Goal: Information Seeking & Learning: Learn about a topic

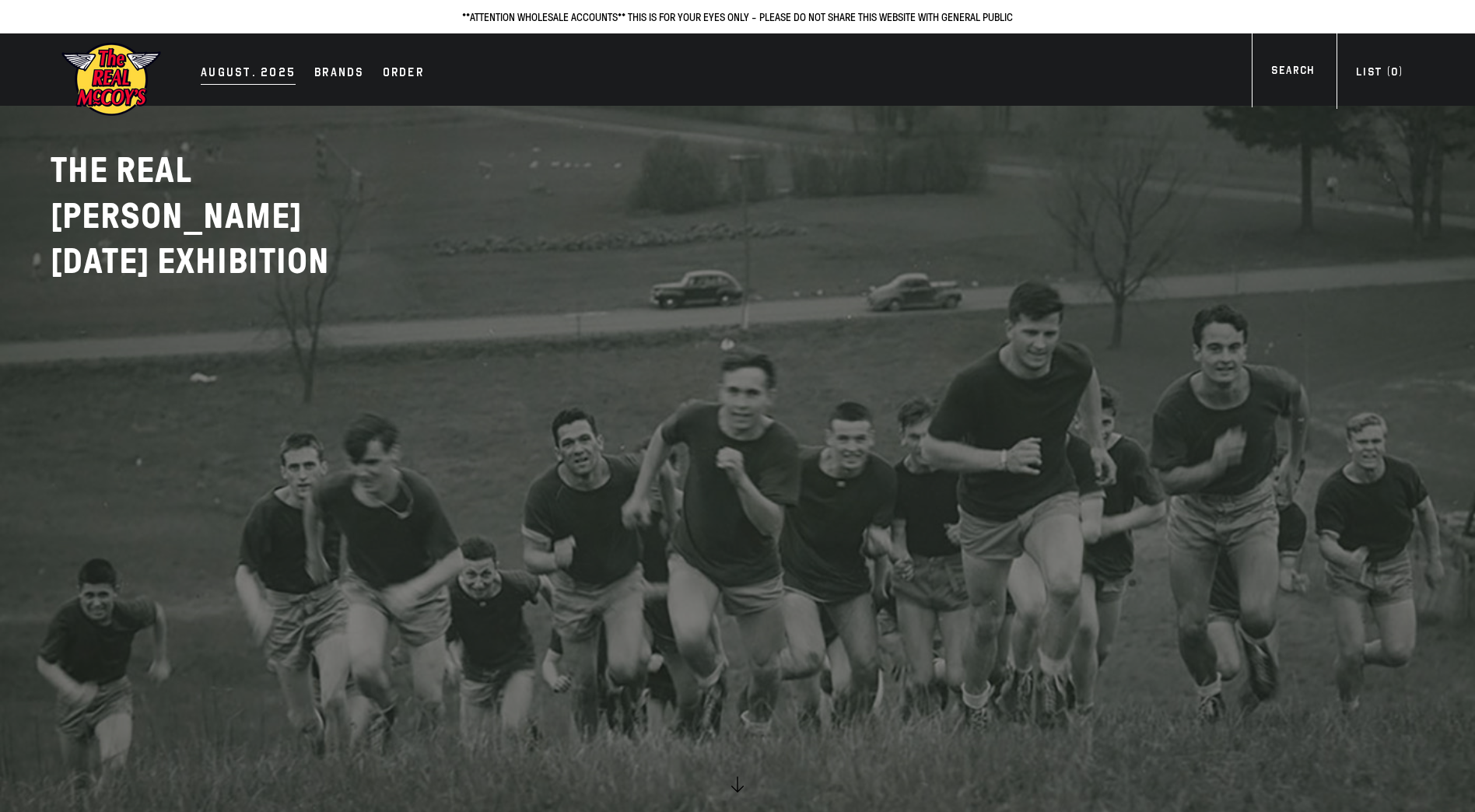
click at [245, 73] on div "AUGUST. 2025" at bounding box center [249, 74] width 95 height 22
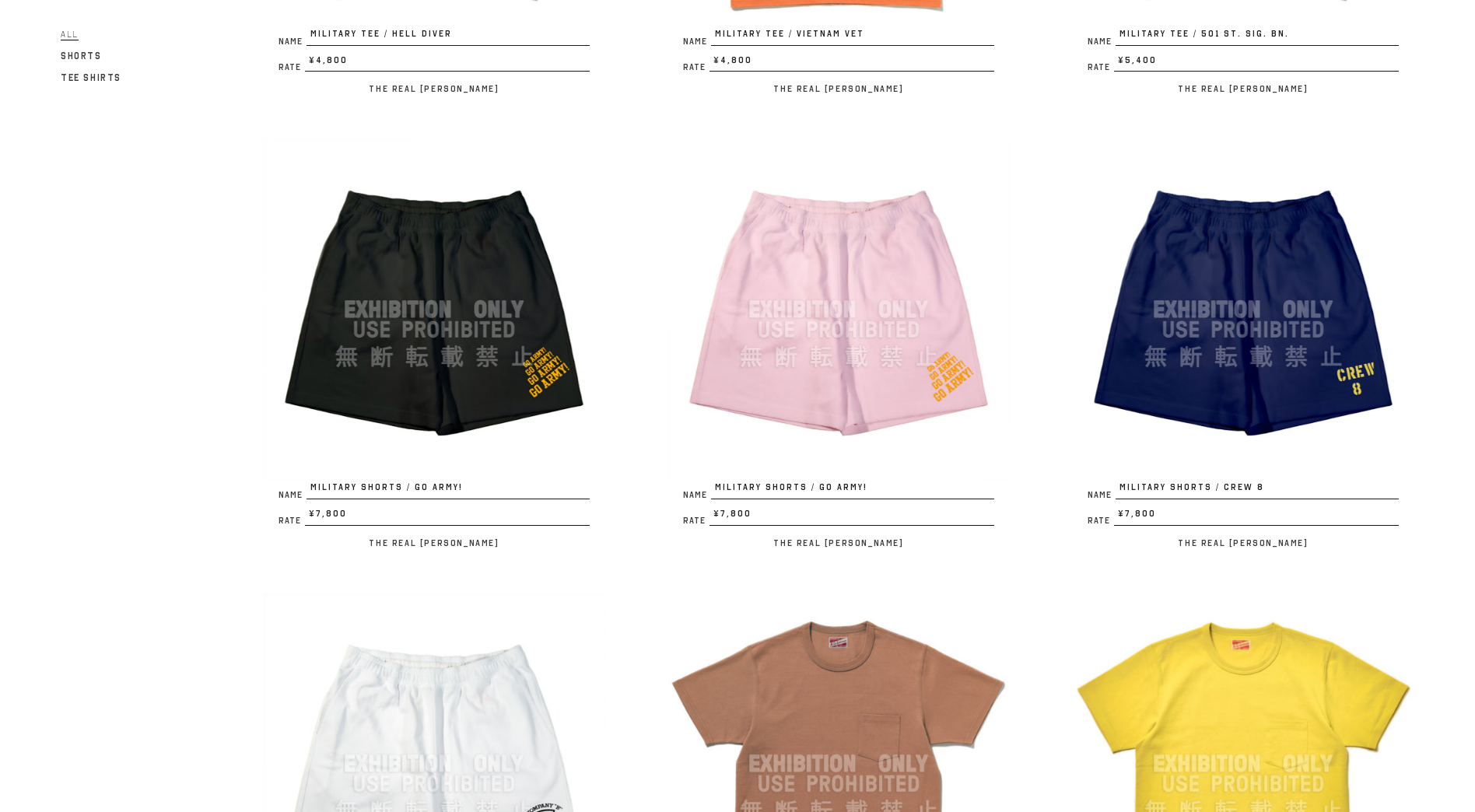
scroll to position [2352, 0]
click at [1185, 303] on img at bounding box center [1243, 308] width 342 height 342
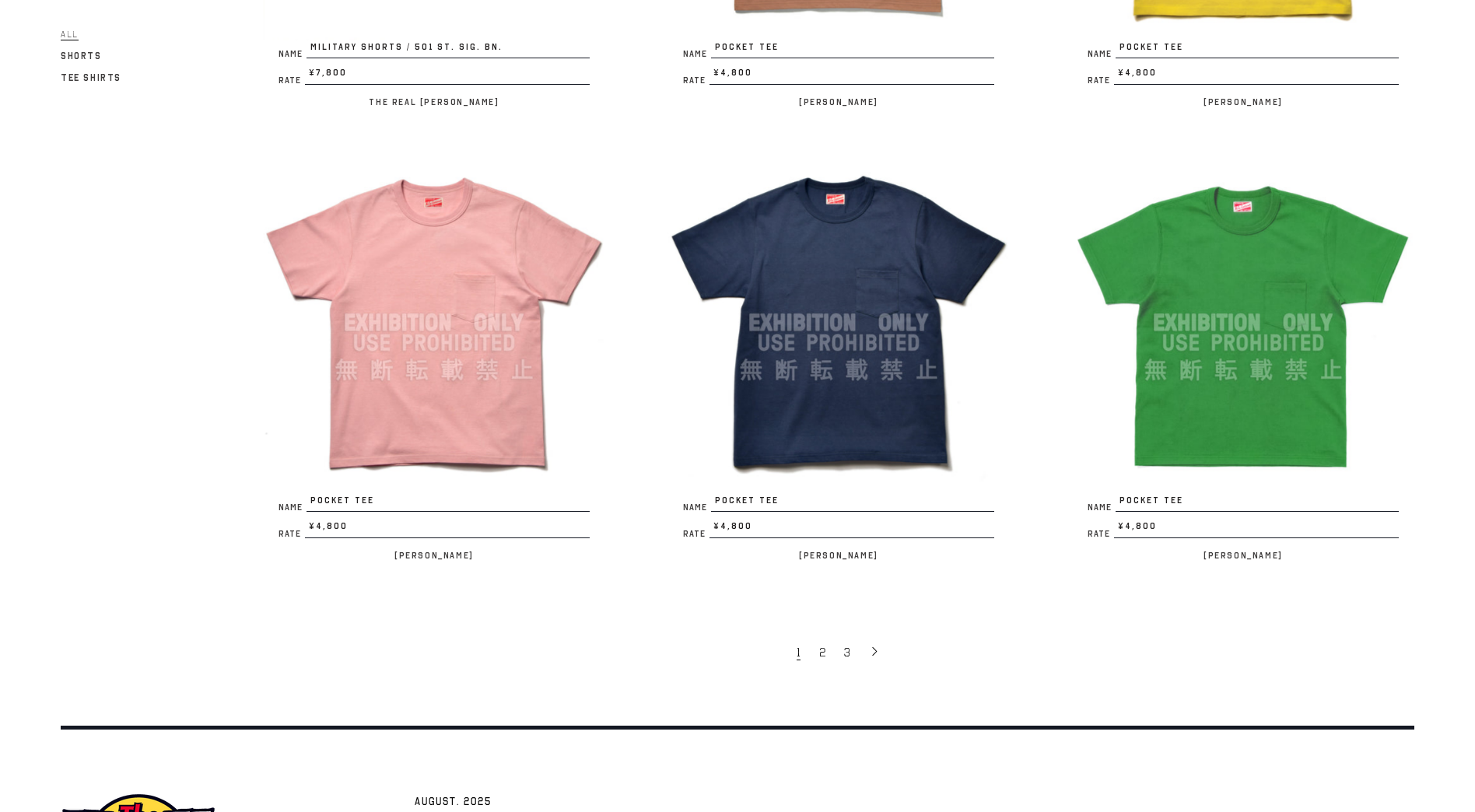
scroll to position [3247, 0]
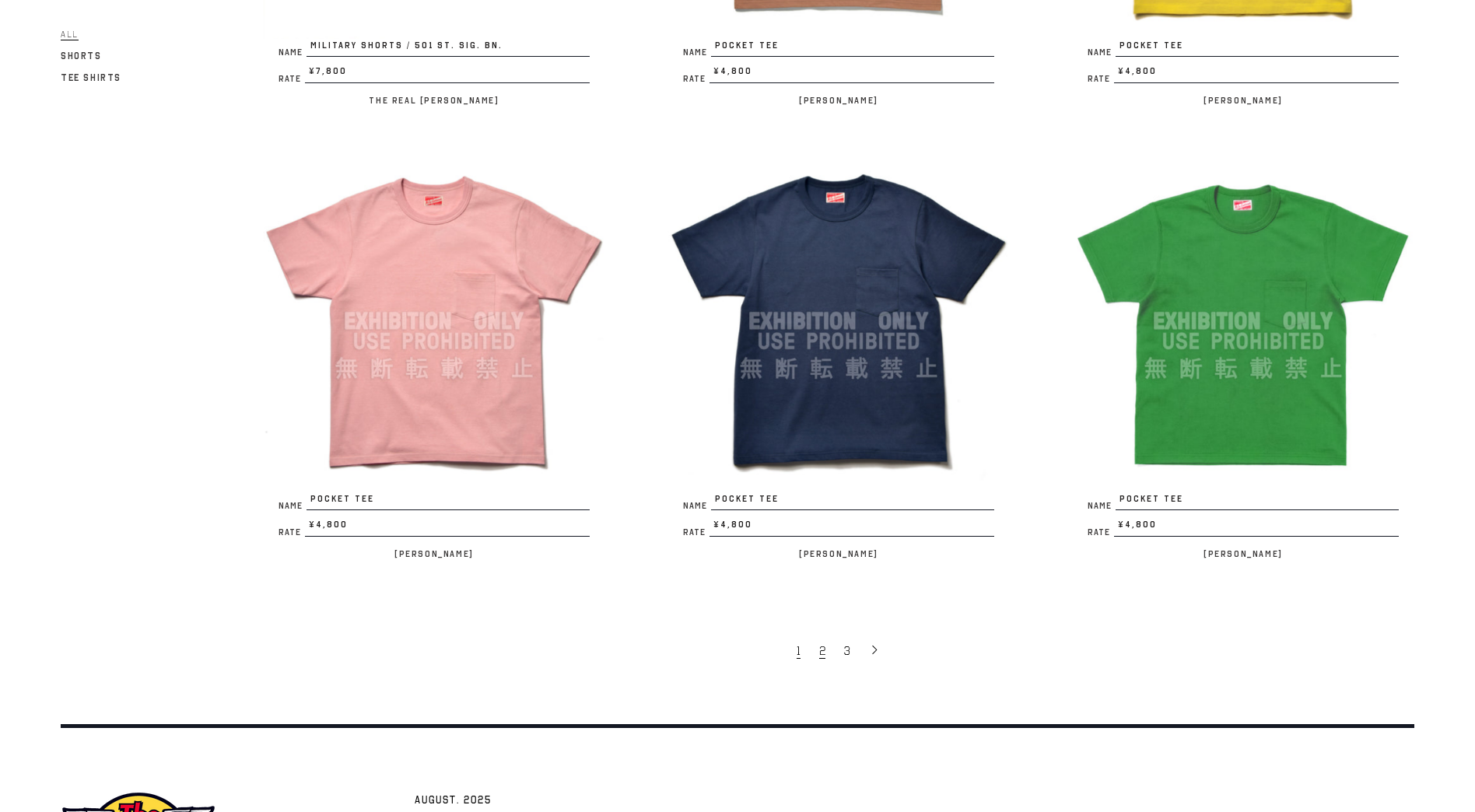
click at [824, 643] on span "2" at bounding box center [822, 651] width 6 height 16
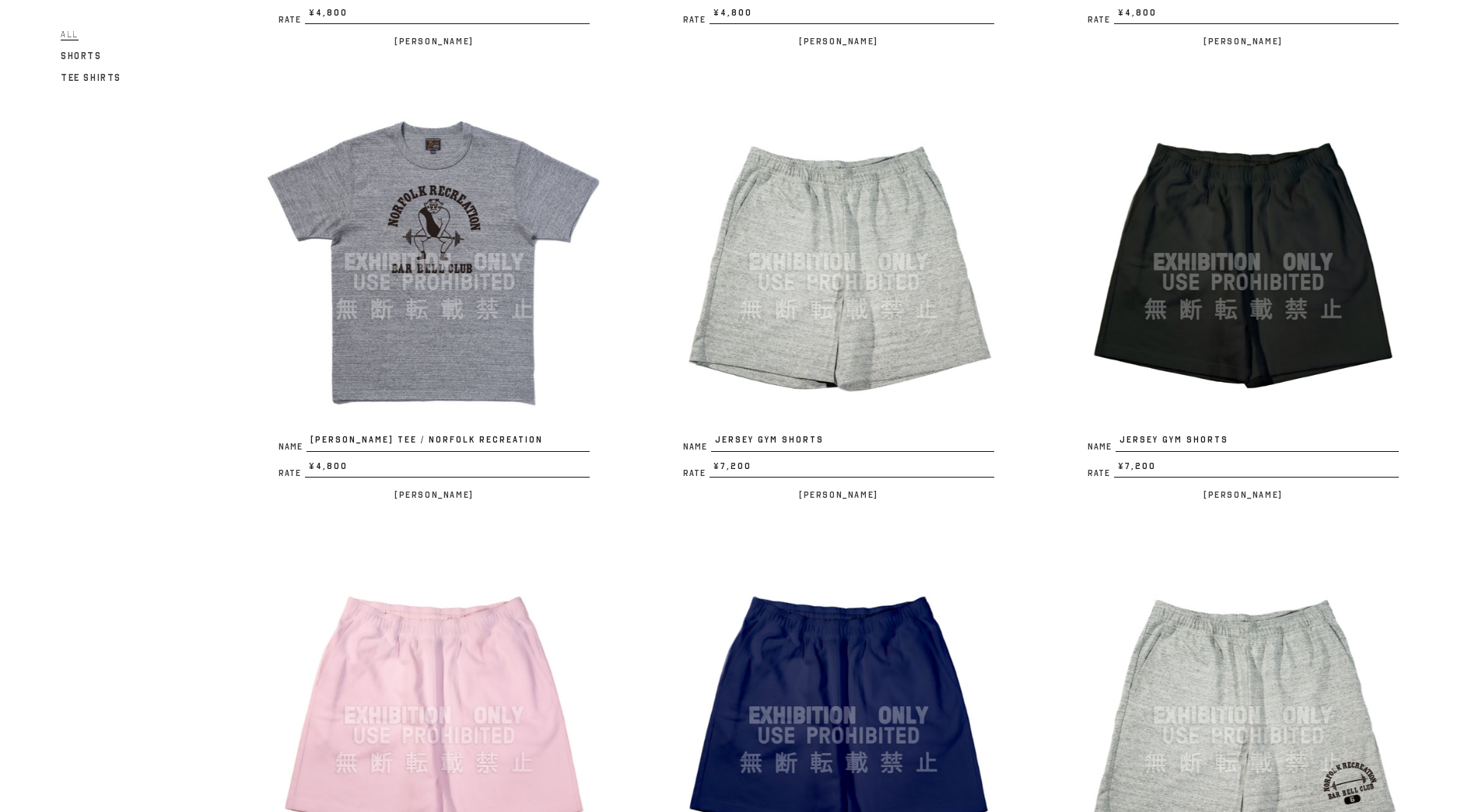
scroll to position [1492, 0]
click at [770, 328] on img at bounding box center [838, 261] width 342 height 342
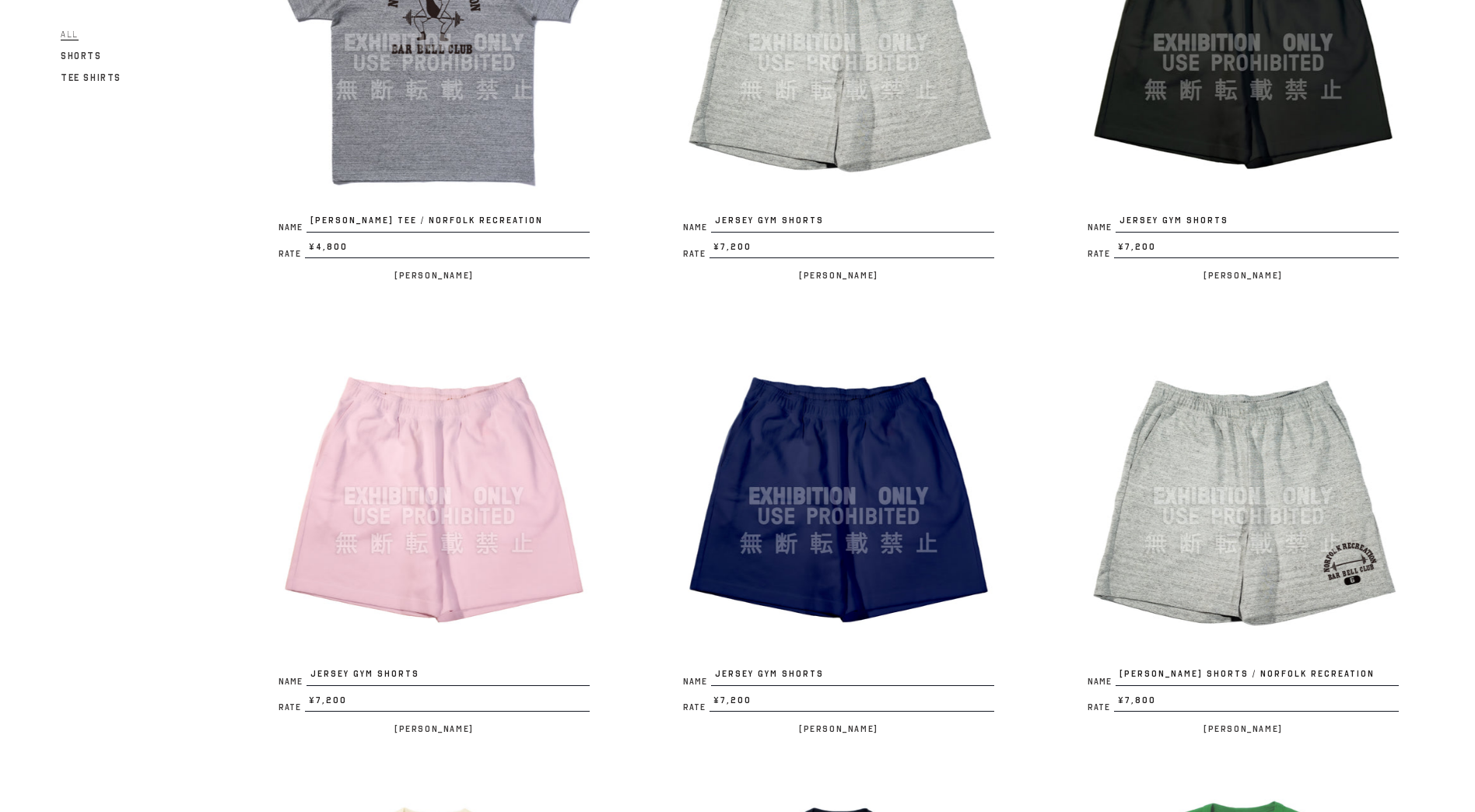
scroll to position [1711, 0]
click at [844, 525] on img at bounding box center [838, 495] width 342 height 342
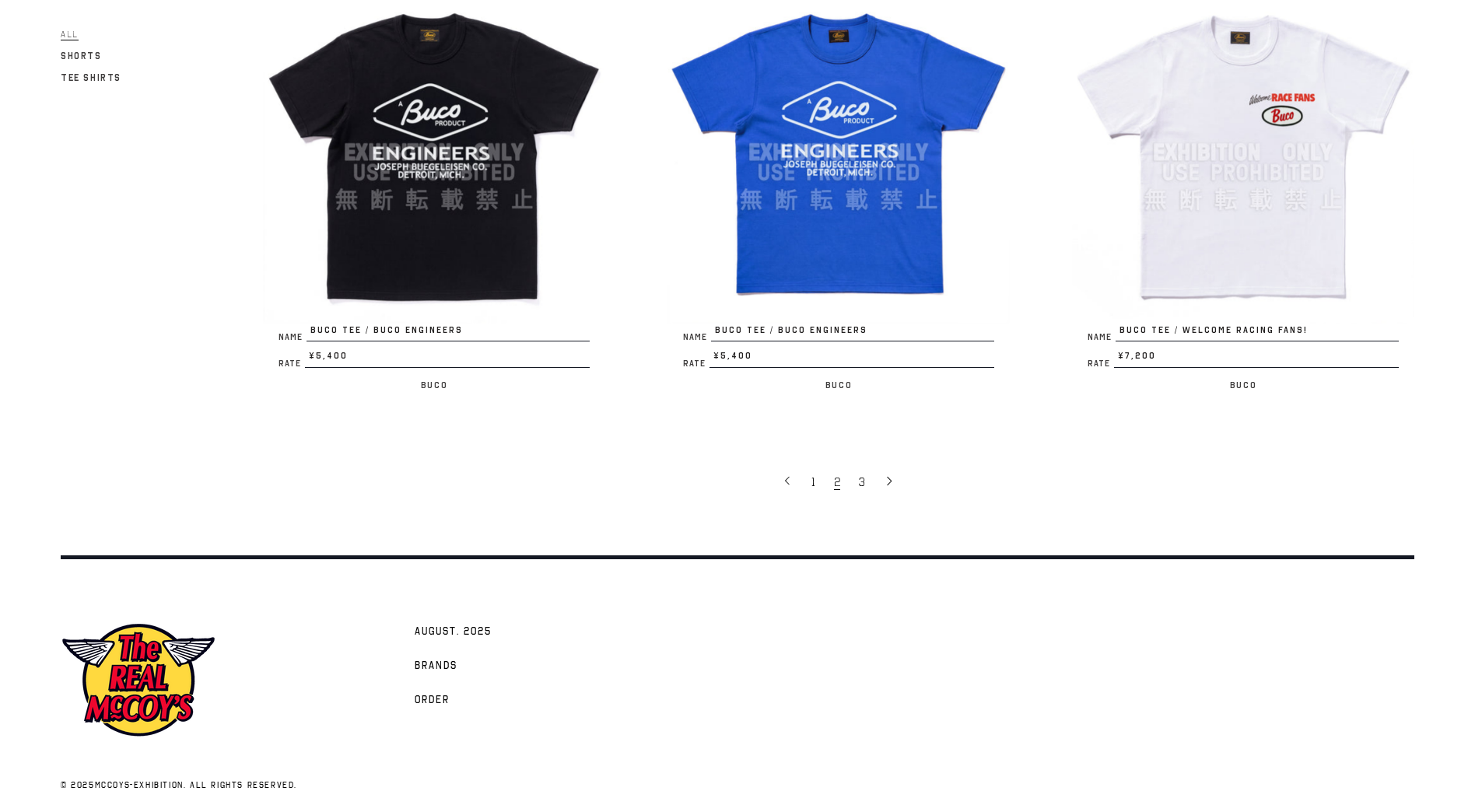
scroll to position [3415, 0]
click at [864, 477] on span "3" at bounding box center [862, 483] width 6 height 16
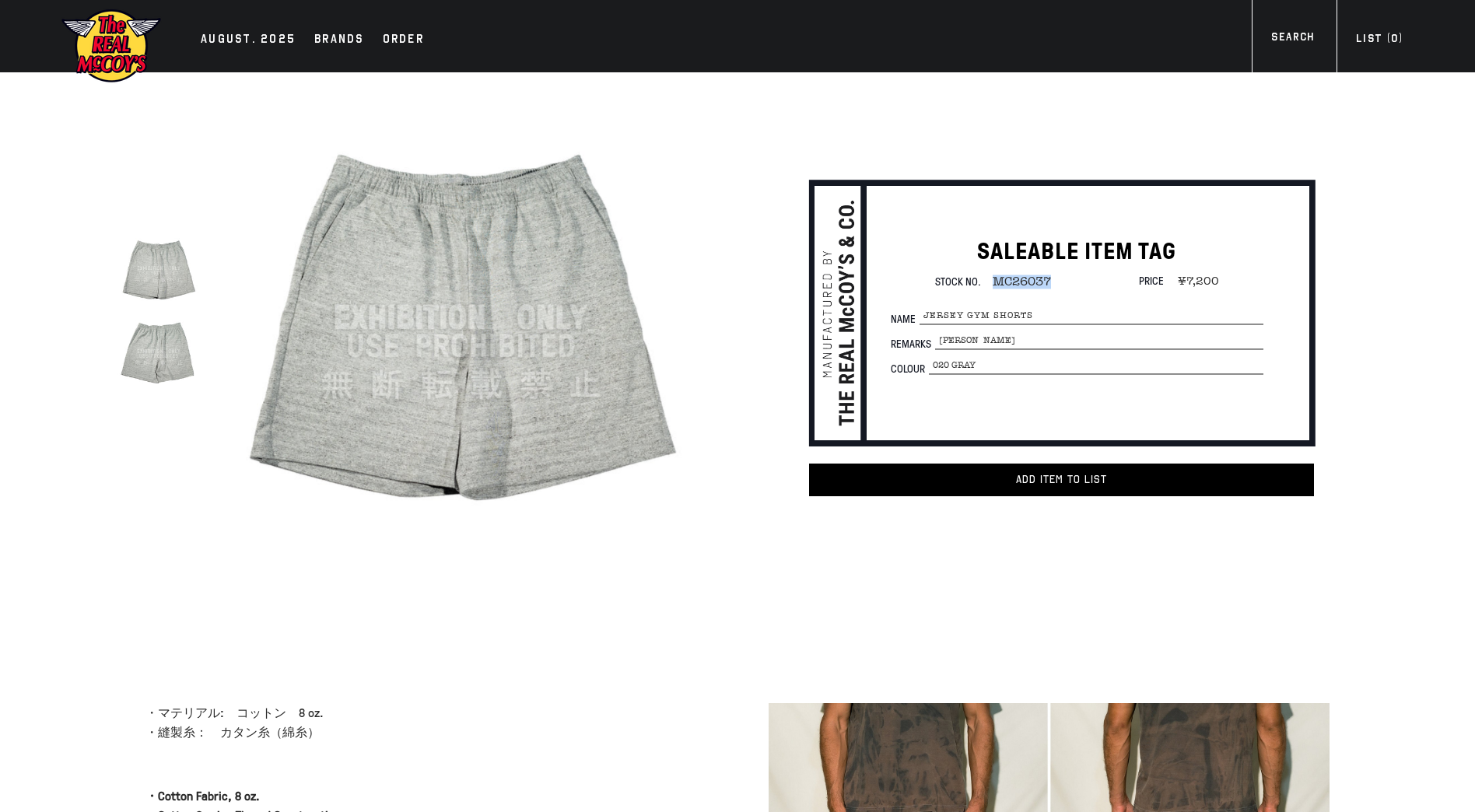
drag, startPoint x: 993, startPoint y: 287, endPoint x: 1053, endPoint y: 283, distance: 60.1
click at [1053, 283] on div "Stock No. MC26037 Price ¥7,200" at bounding box center [1077, 280] width 373 height 13
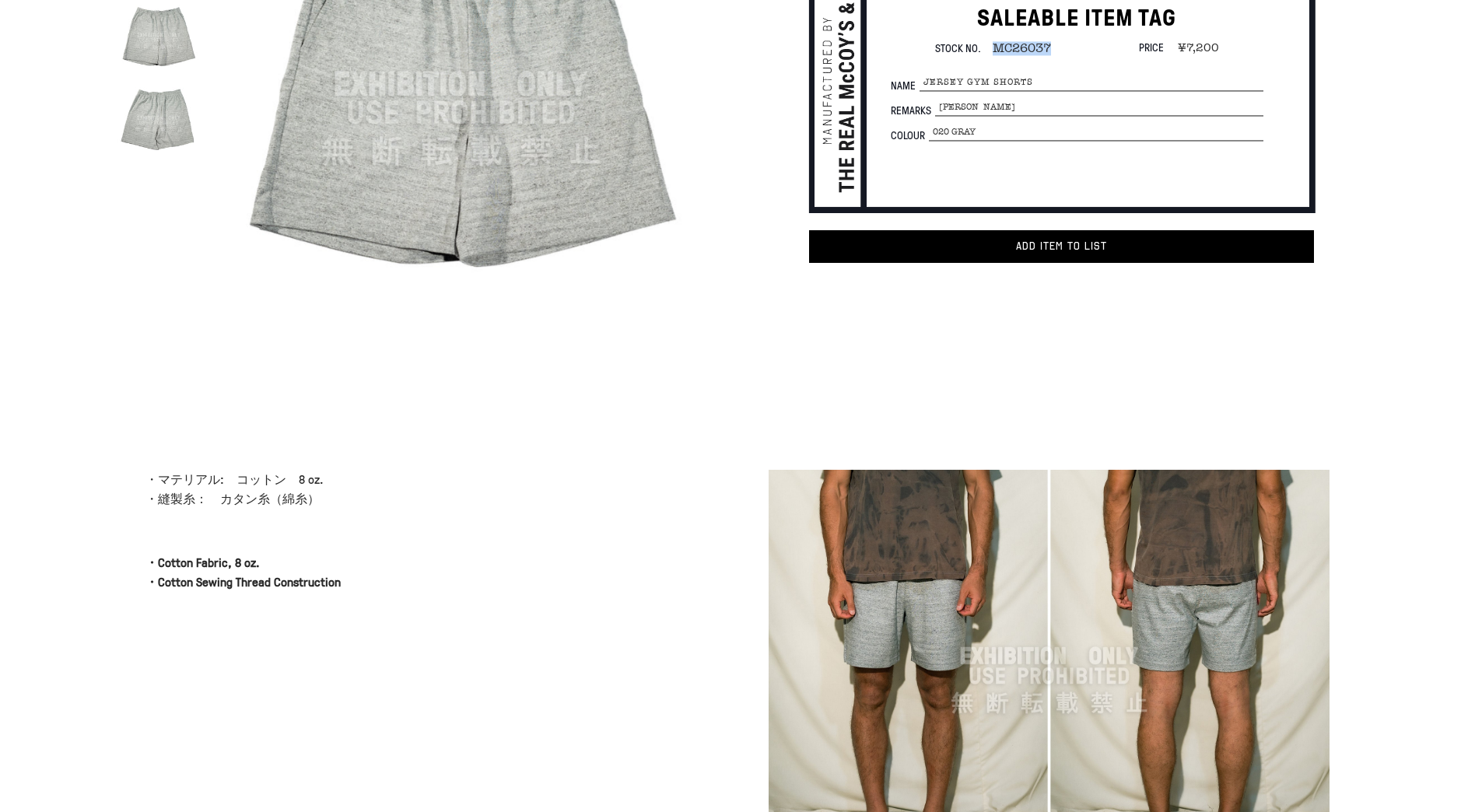
scroll to position [239, 0]
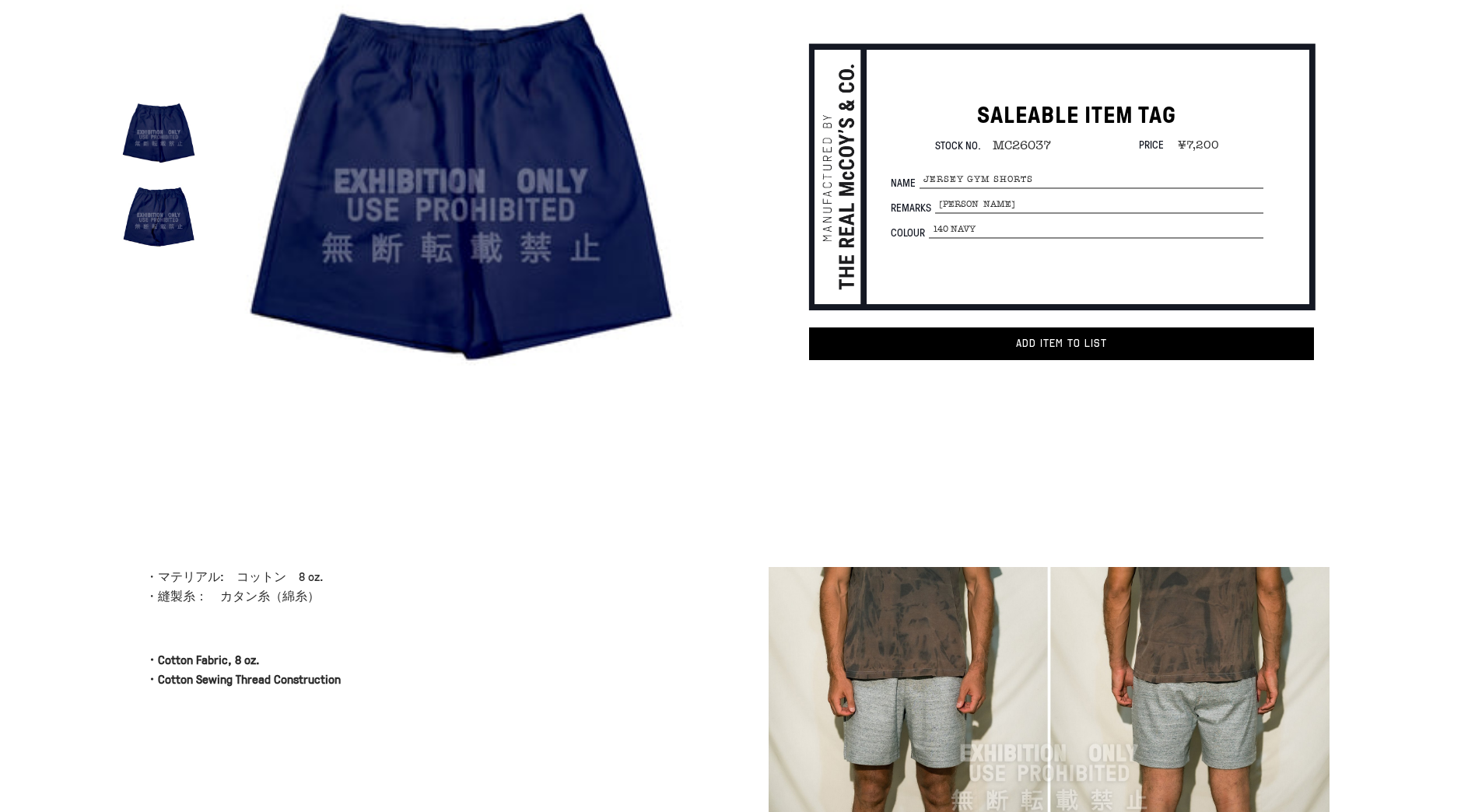
scroll to position [134, 0]
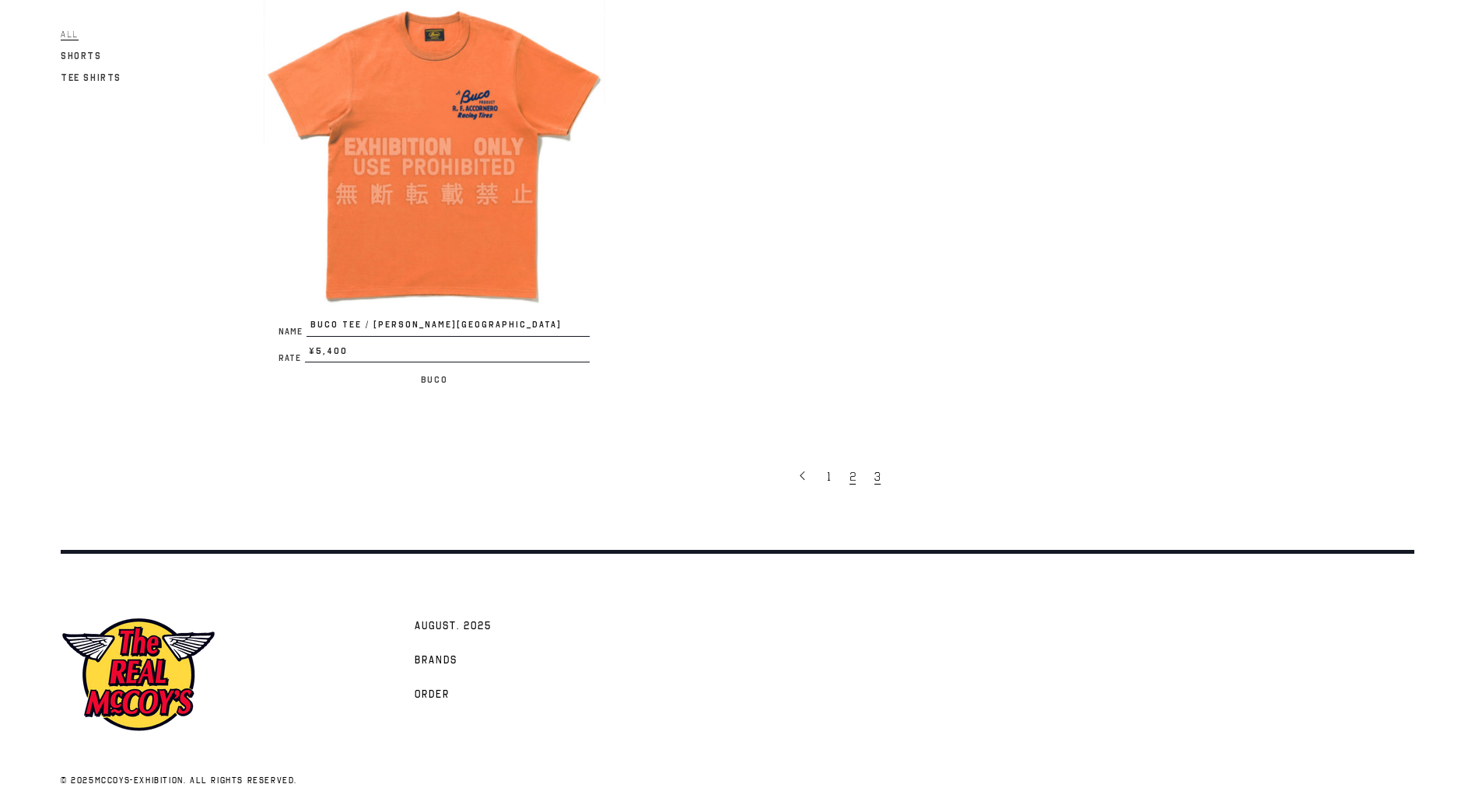
scroll to position [1152, 0]
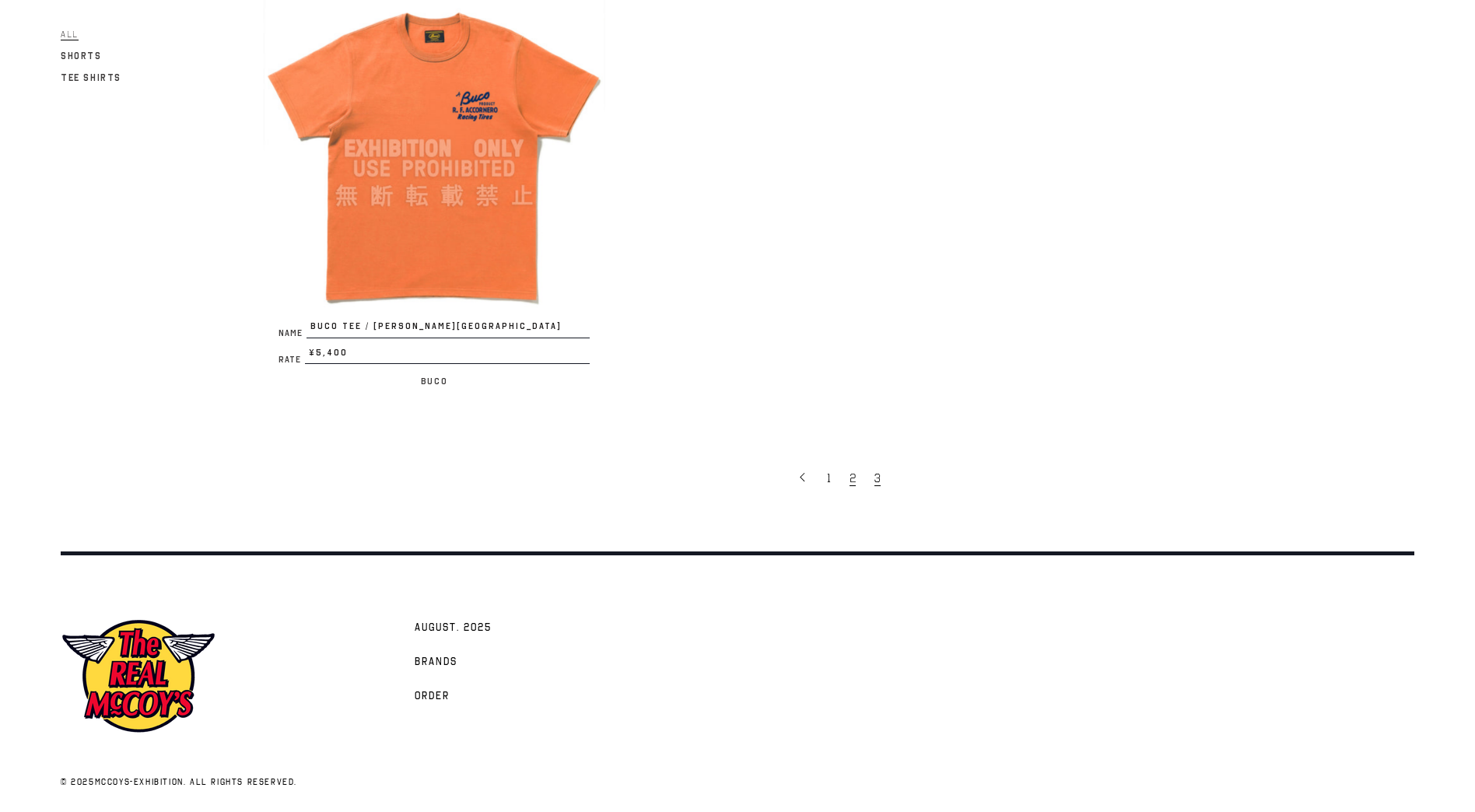
click at [854, 471] on span "2" at bounding box center [852, 479] width 6 height 16
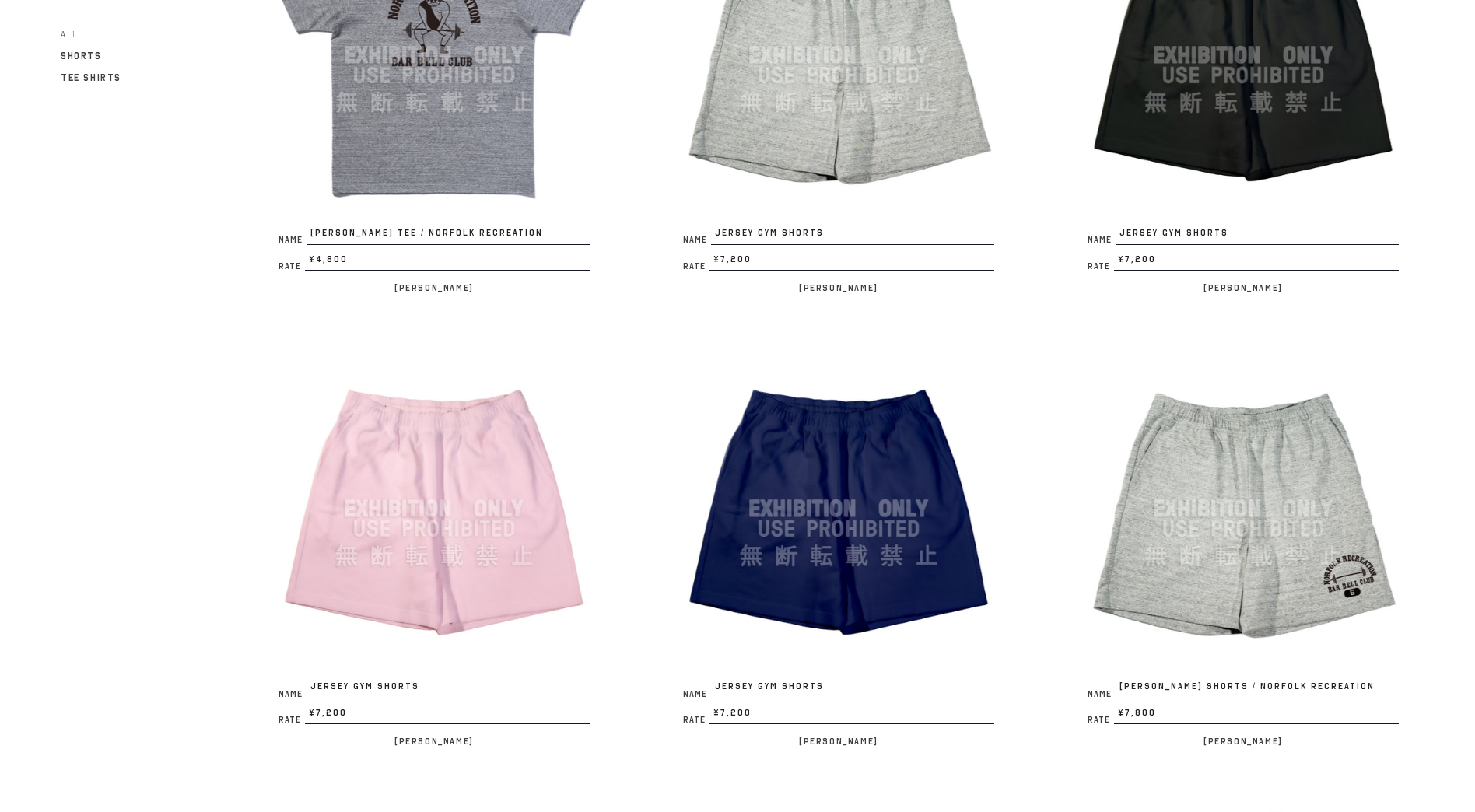
scroll to position [1700, 0]
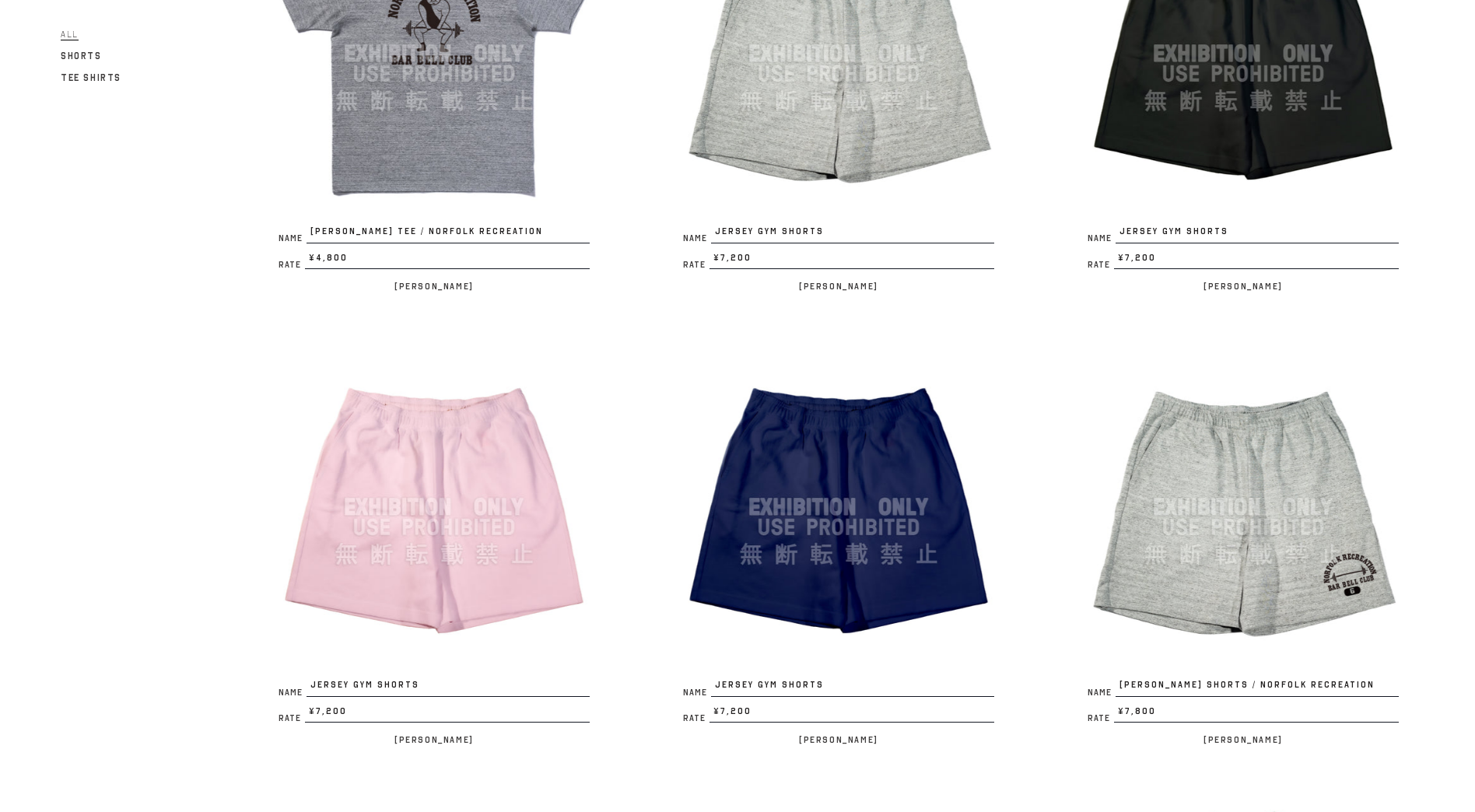
click at [844, 533] on img at bounding box center [838, 506] width 342 height 342
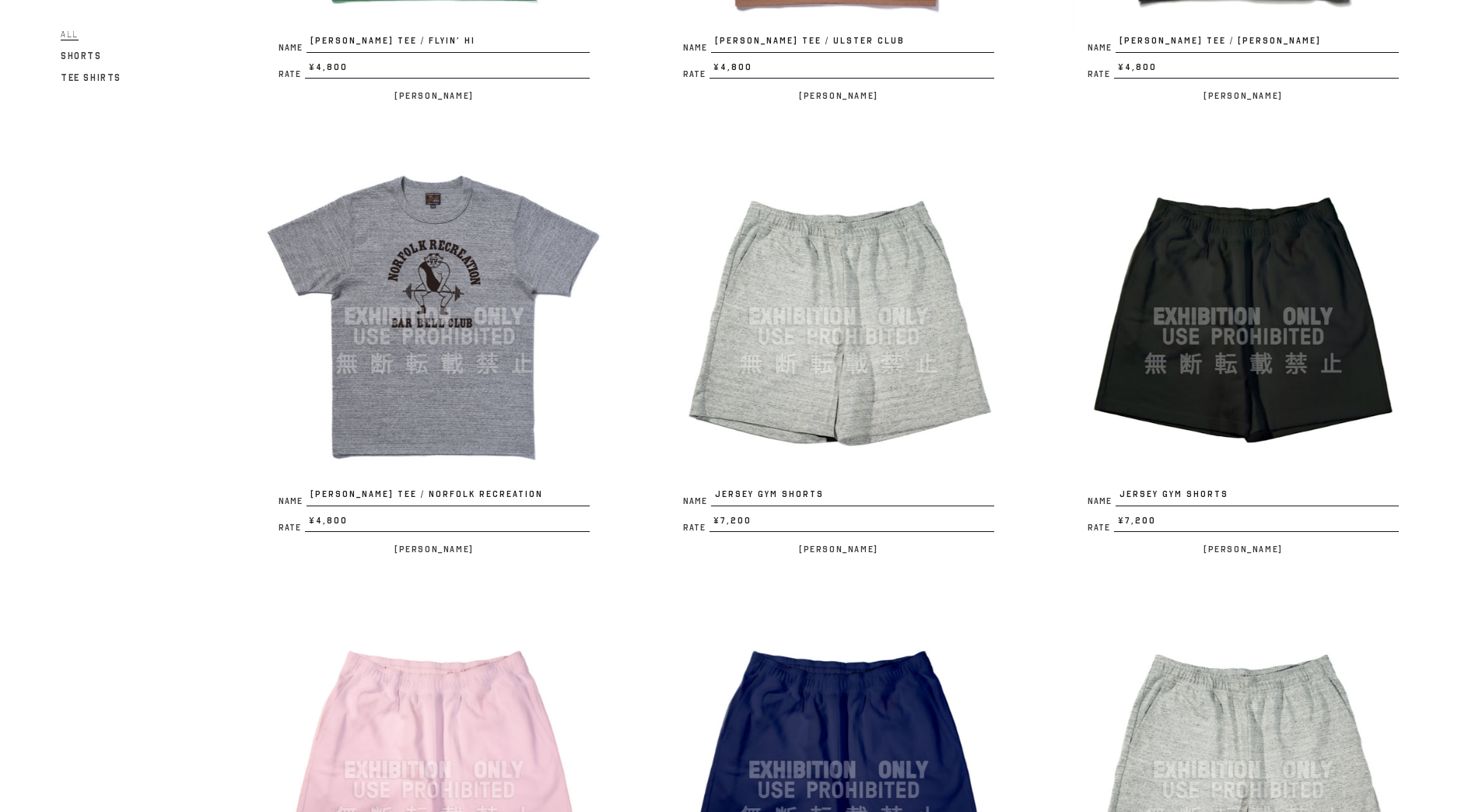
scroll to position [1369, 0]
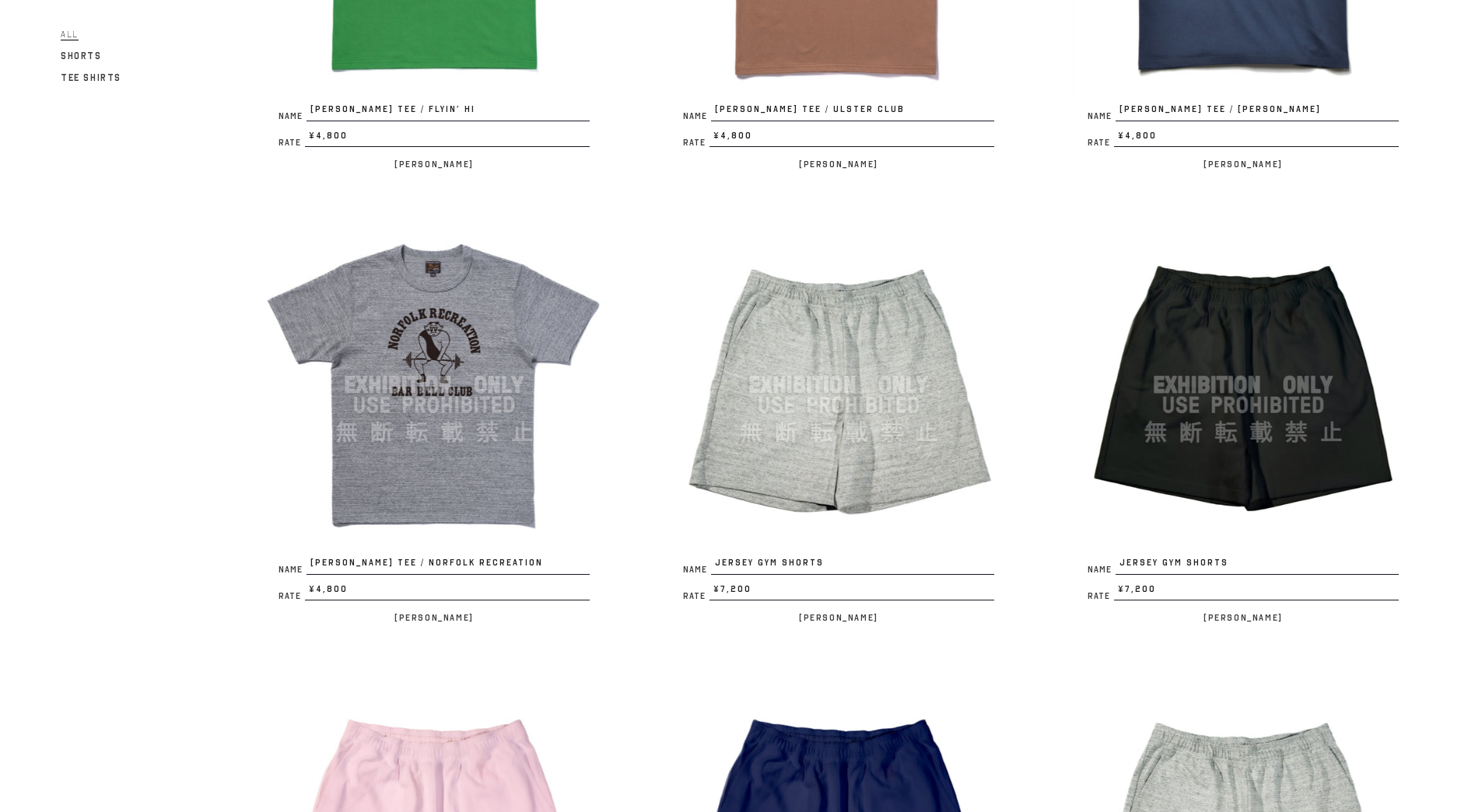
click at [1238, 457] on img at bounding box center [1243, 384] width 342 height 342
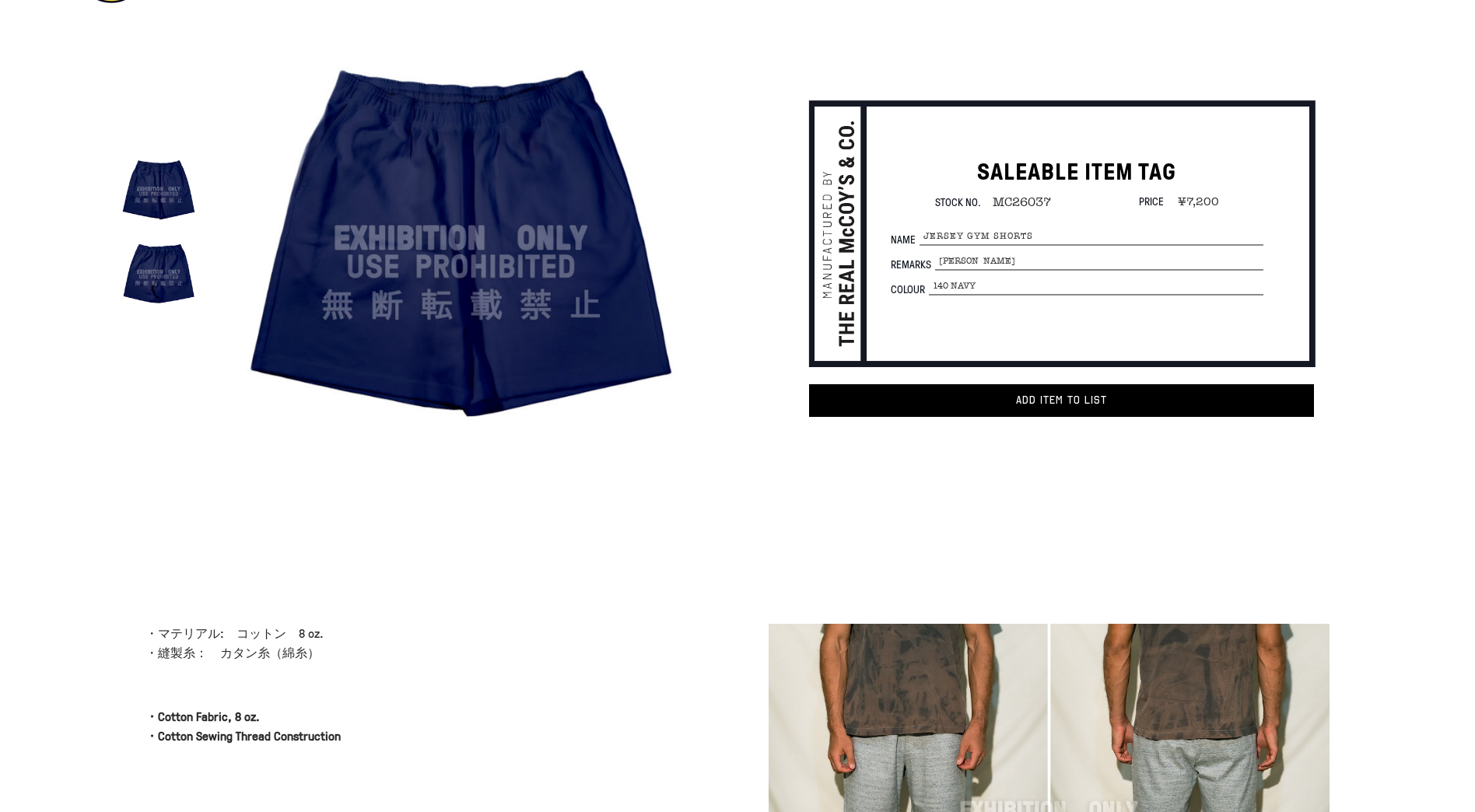
scroll to position [79, 0]
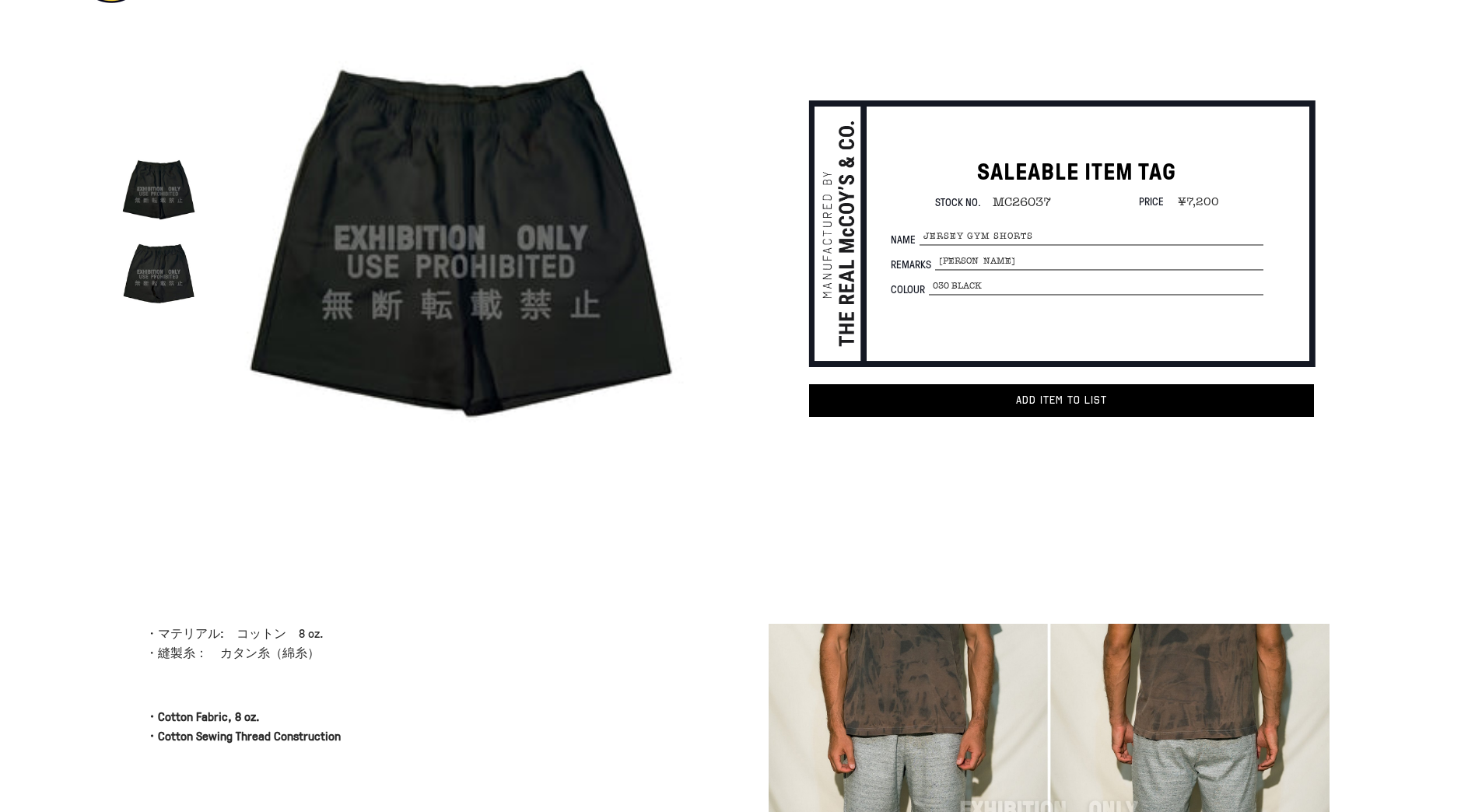
scroll to position [53, 0]
